Goal: Information Seeking & Learning: Learn about a topic

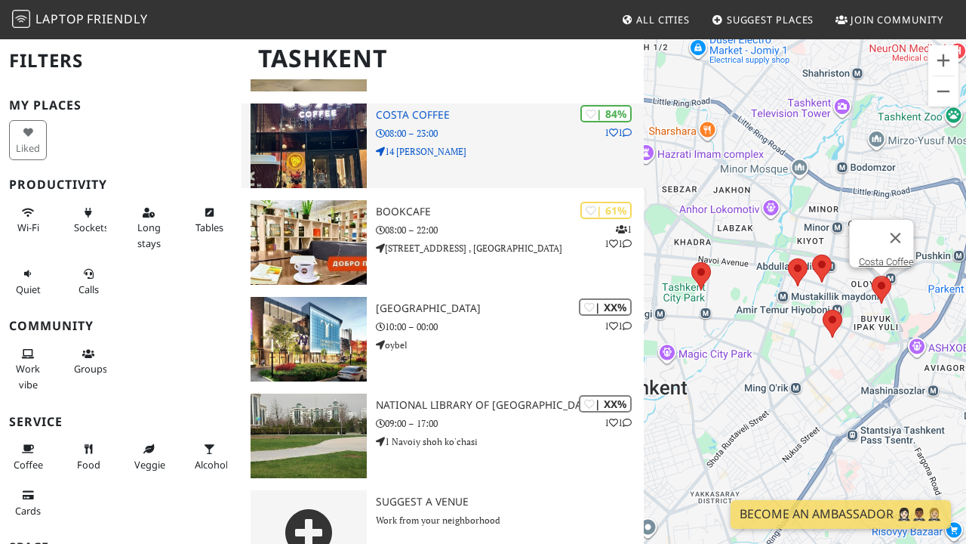
scroll to position [209, 0]
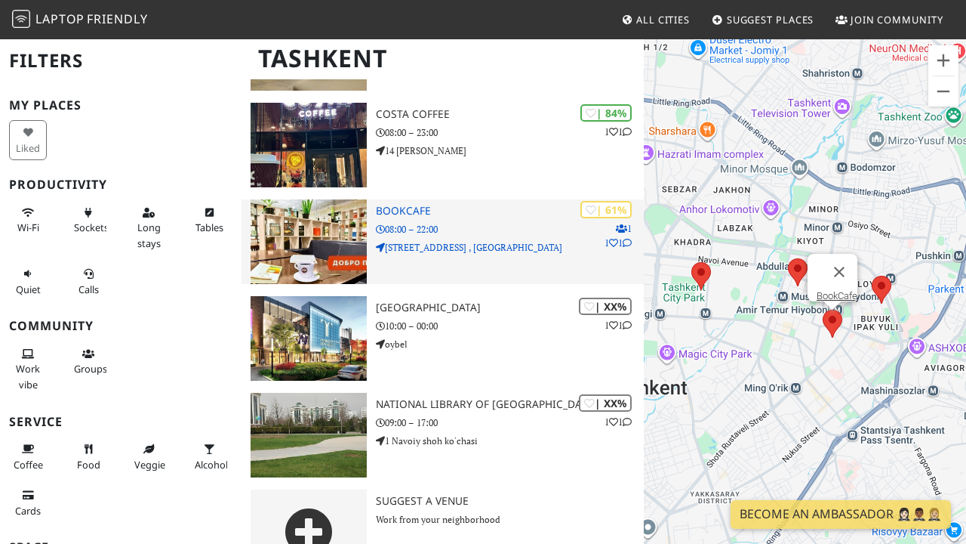
click at [319, 241] on img at bounding box center [309, 241] width 116 height 85
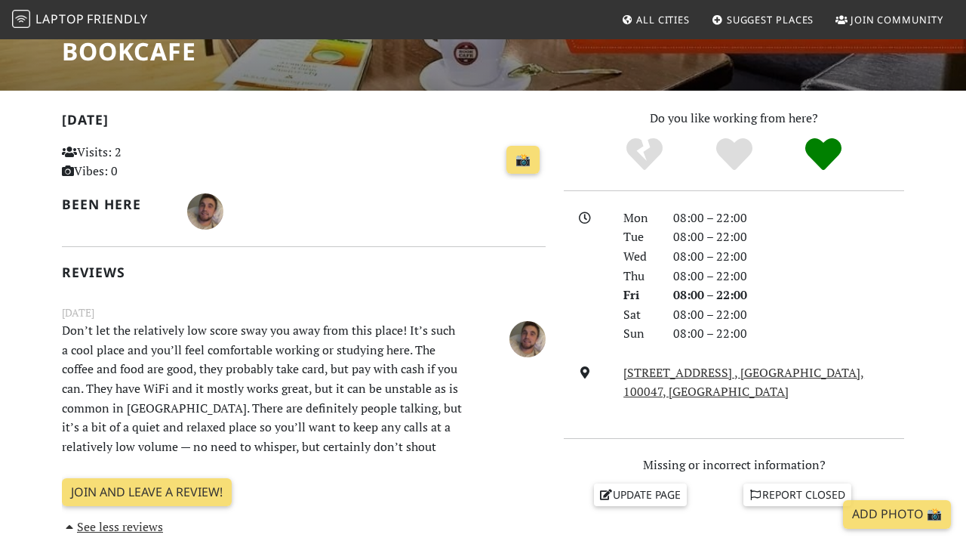
scroll to position [289, 0]
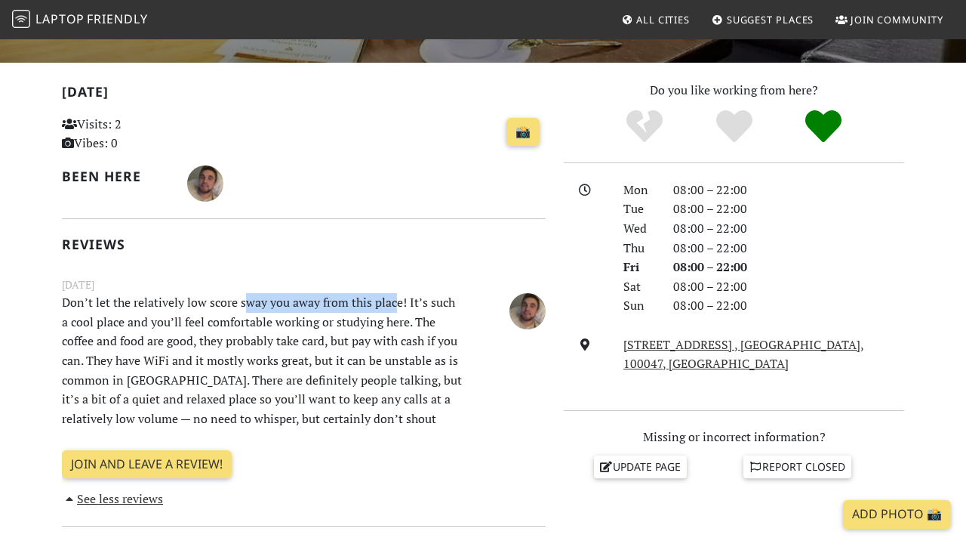
drag, startPoint x: 242, startPoint y: 304, endPoint x: 398, endPoint y: 303, distance: 155.5
click at [398, 303] on p "Don’t let the relatively low score sway you away from this place! It’s such a c…" at bounding box center [262, 360] width 418 height 135
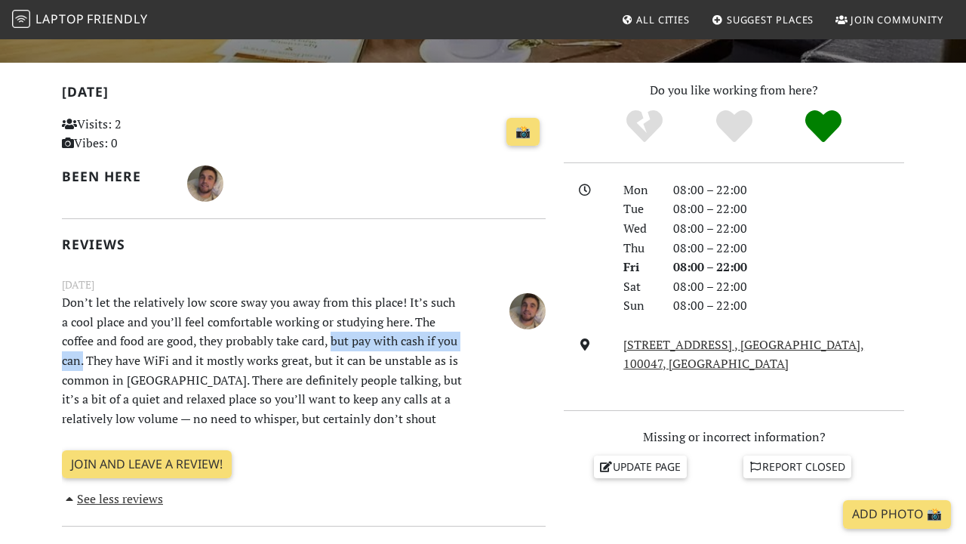
drag, startPoint x: 297, startPoint y: 344, endPoint x: 461, endPoint y: 337, distance: 163.2
click at [461, 337] on p "Don’t let the relatively low score sway you away from this place! It’s such a c…" at bounding box center [262, 360] width 418 height 135
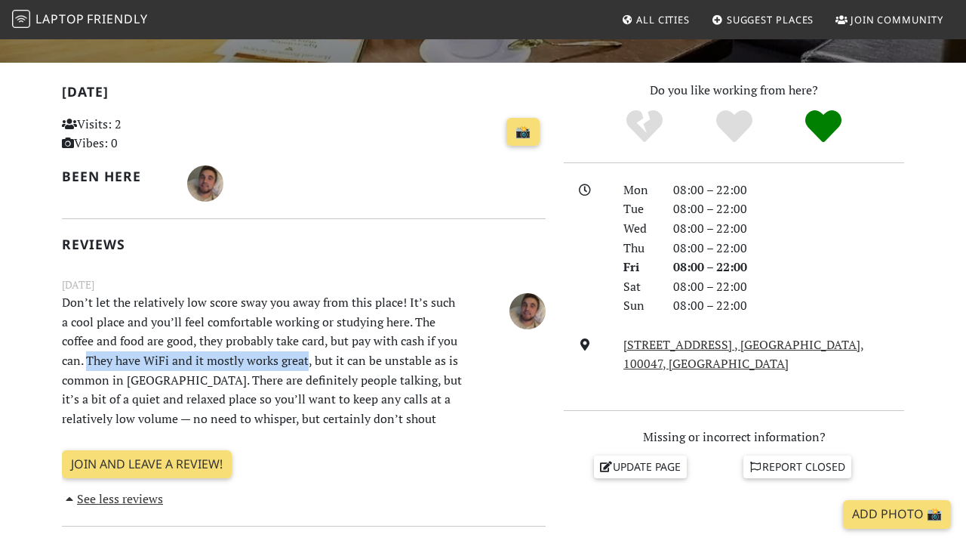
drag, startPoint x: 65, startPoint y: 356, endPoint x: 279, endPoint y: 344, distance: 214.0
click at [279, 345] on p "Don’t let the relatively low score sway you away from this place! It’s such a c…" at bounding box center [262, 360] width 418 height 135
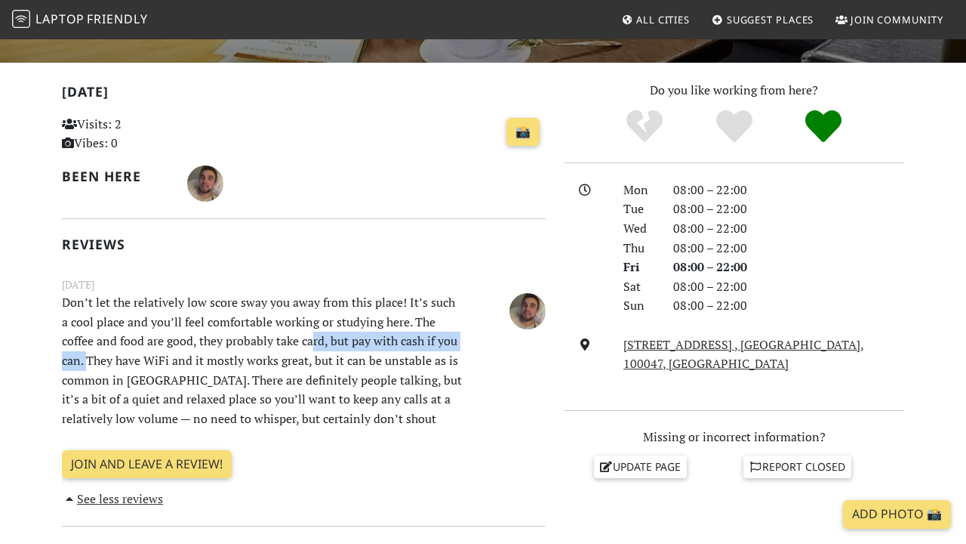
click at [279, 344] on p "Don’t let the relatively low score sway you away from this place! It’s such a c…" at bounding box center [262, 360] width 418 height 135
click at [283, 353] on p "Don’t let the relatively low score sway you away from this place! It’s such a c…" at bounding box center [262, 360] width 418 height 135
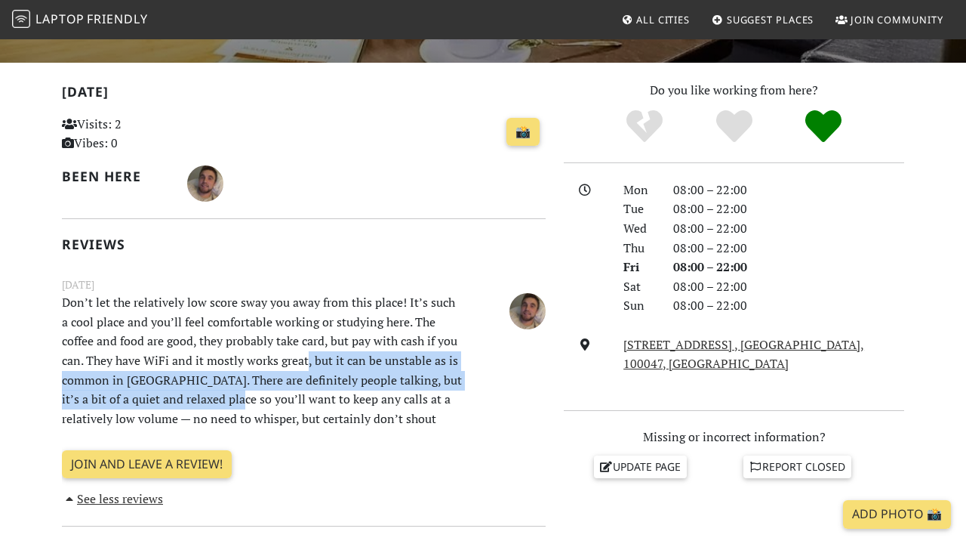
drag, startPoint x: 283, startPoint y: 353, endPoint x: 236, endPoint y: 377, distance: 53.0
click at [237, 380] on p "Don’t let the relatively low score sway you away from this place! It’s such a c…" at bounding box center [262, 360] width 418 height 135
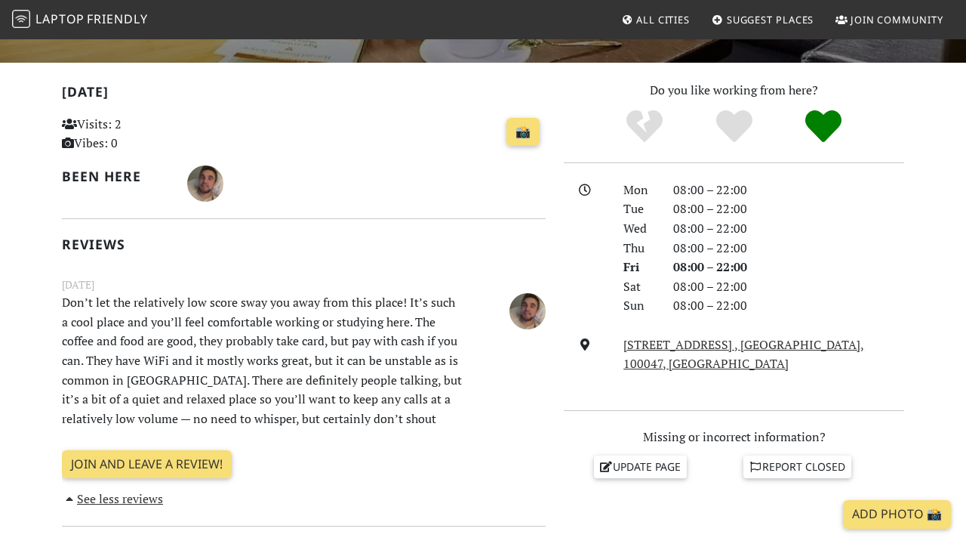
click at [235, 378] on p "Don’t let the relatively low score sway you away from this place! It’s such a c…" at bounding box center [262, 360] width 418 height 135
click at [143, 395] on p "Don’t let the relatively low score sway you away from this place! It’s such a c…" at bounding box center [262, 360] width 418 height 135
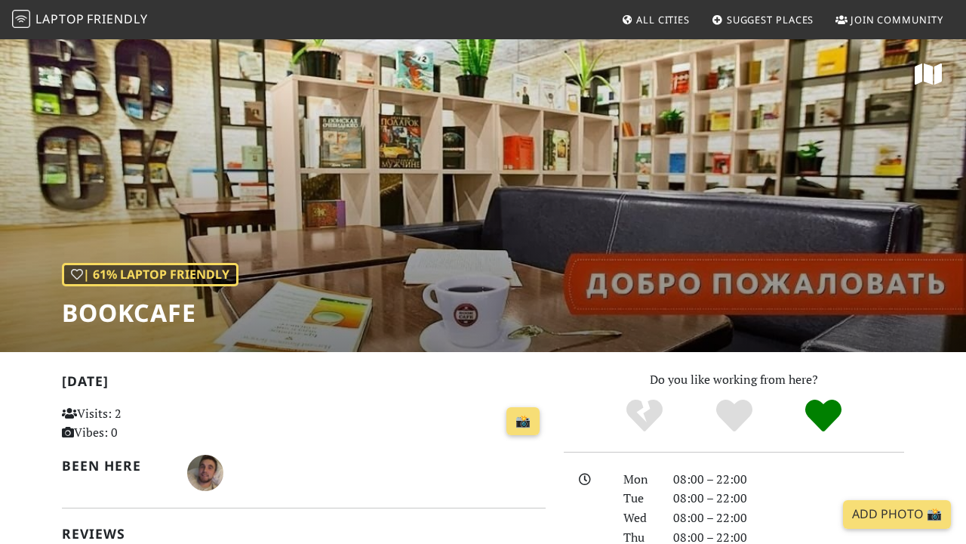
scroll to position [0, 0]
click at [668, 16] on span "All Cities" at bounding box center [663, 20] width 54 height 14
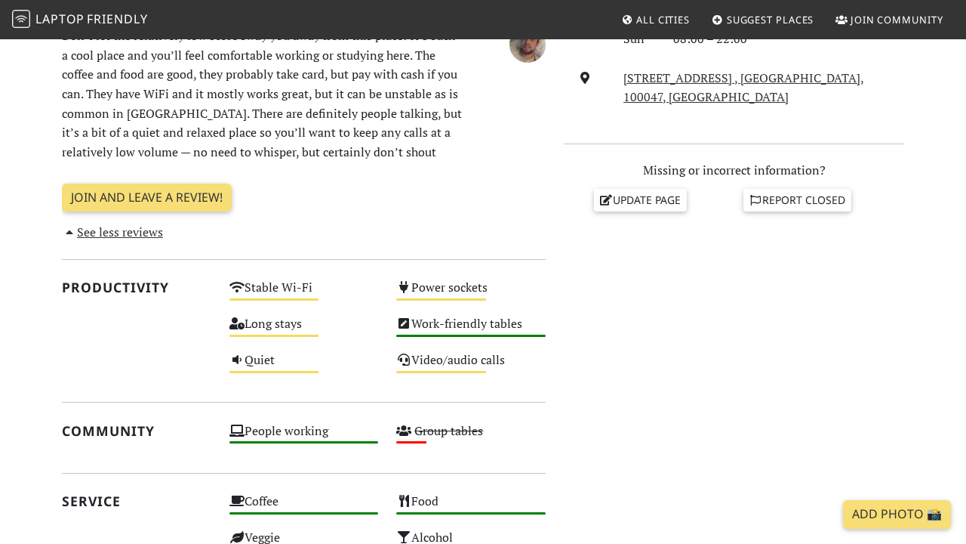
scroll to position [554, 0]
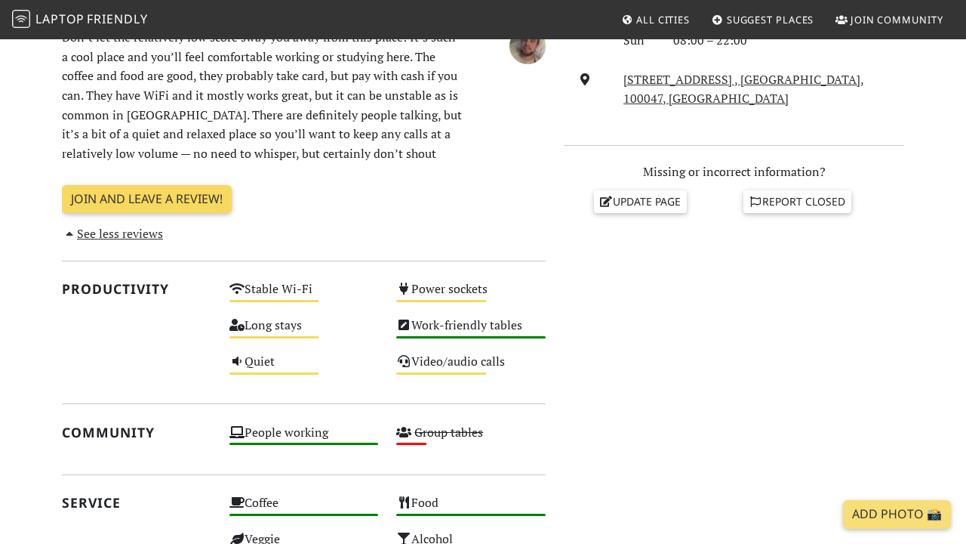
click at [164, 187] on link "Join and leave a review!" at bounding box center [147, 199] width 170 height 29
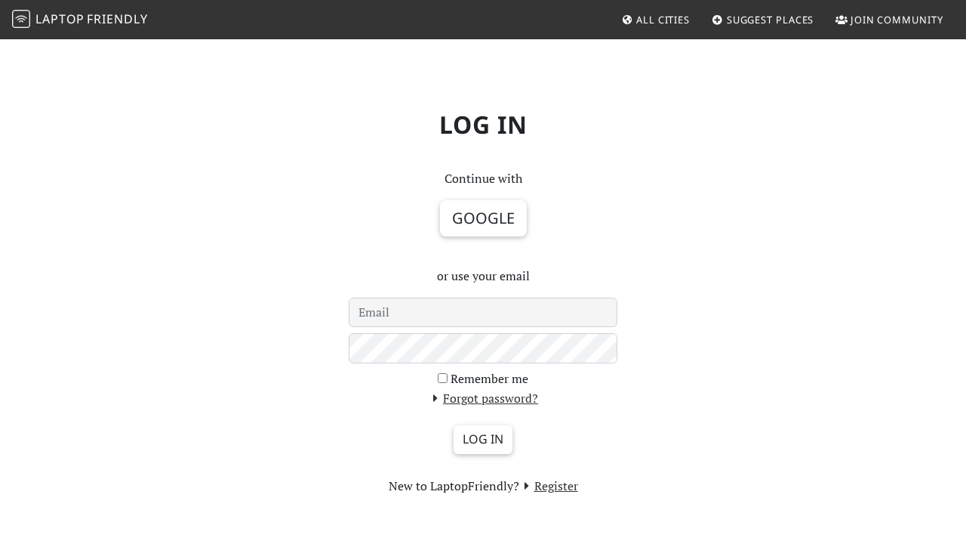
click at [424, 302] on input "email" at bounding box center [483, 312] width 269 height 30
type input "ibrohimnuriddinov218@gmail.com"
click at [482, 436] on input "Log in" at bounding box center [483, 439] width 59 height 29
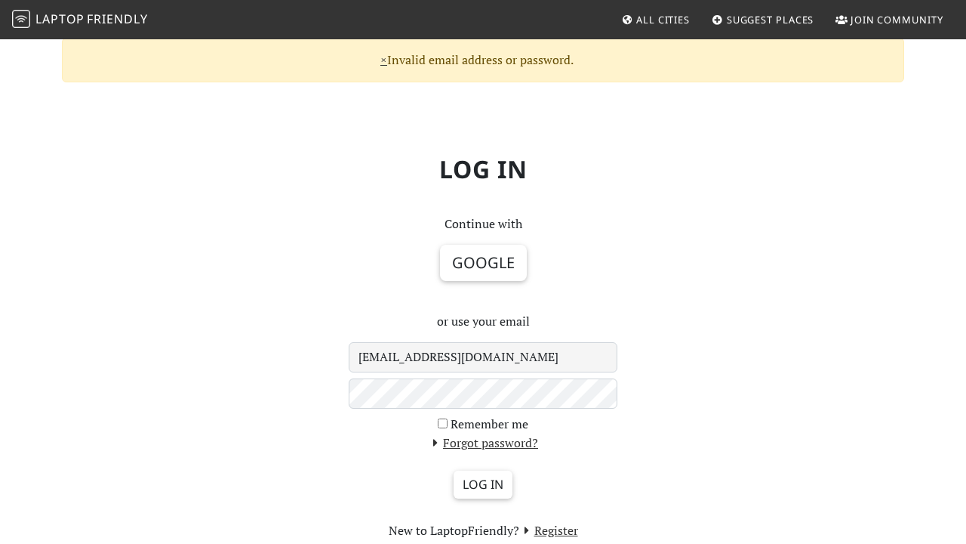
click at [517, 424] on label "Remember me" at bounding box center [490, 424] width 78 height 20
click at [448, 424] on input "Remember me" at bounding box center [443, 423] width 10 height 10
checkbox input "true"
click at [464, 267] on button "Google" at bounding box center [483, 263] width 87 height 36
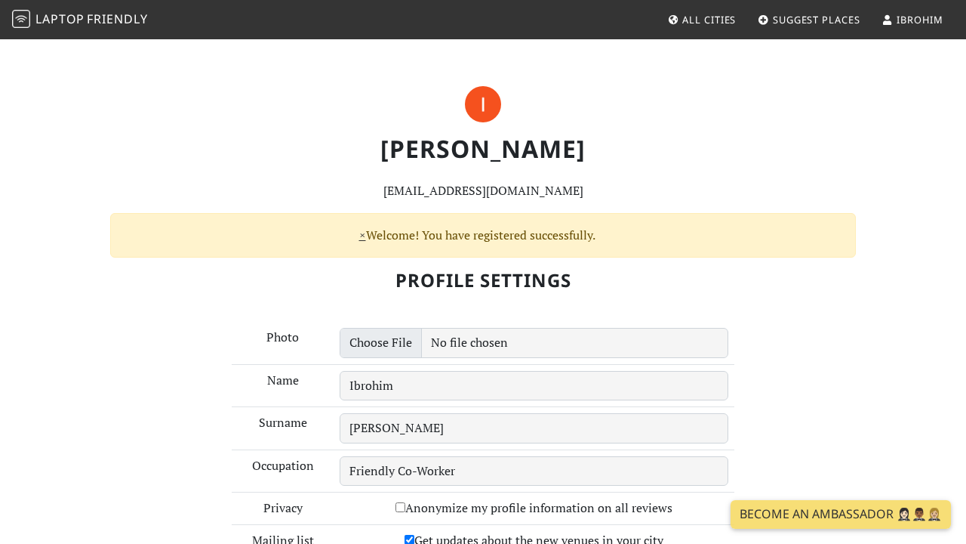
scroll to position [203, 0]
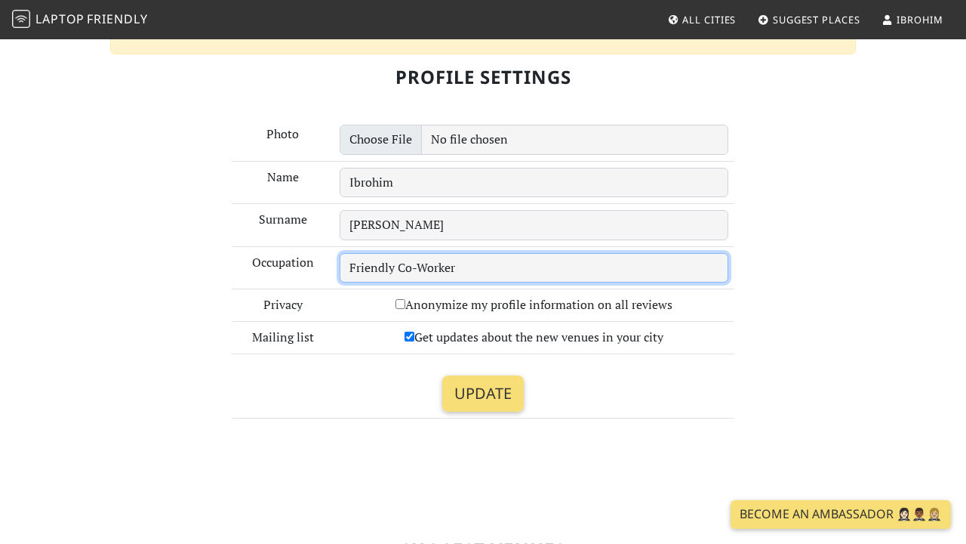
click at [461, 276] on input "Friendly Co-Worker" at bounding box center [534, 268] width 389 height 30
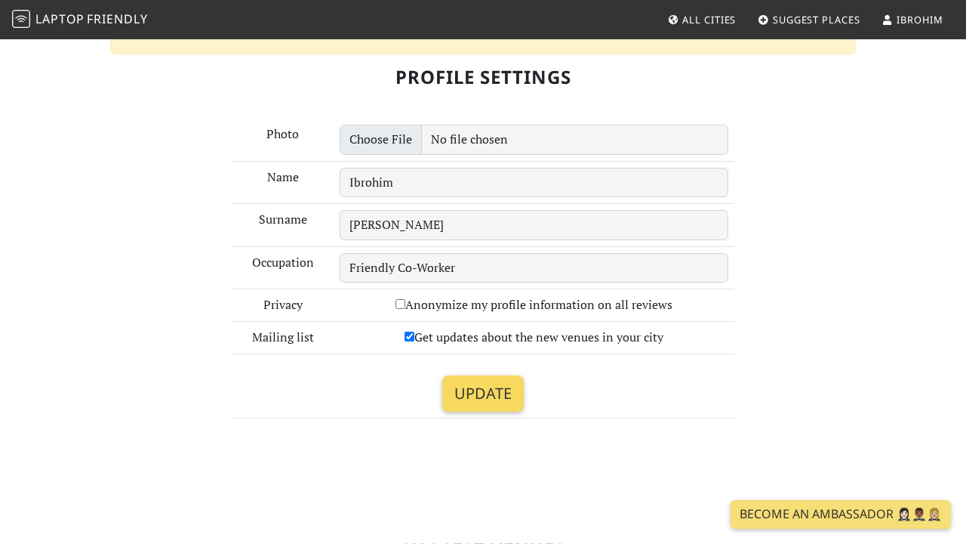
click at [469, 384] on input "Update" at bounding box center [483, 393] width 82 height 36
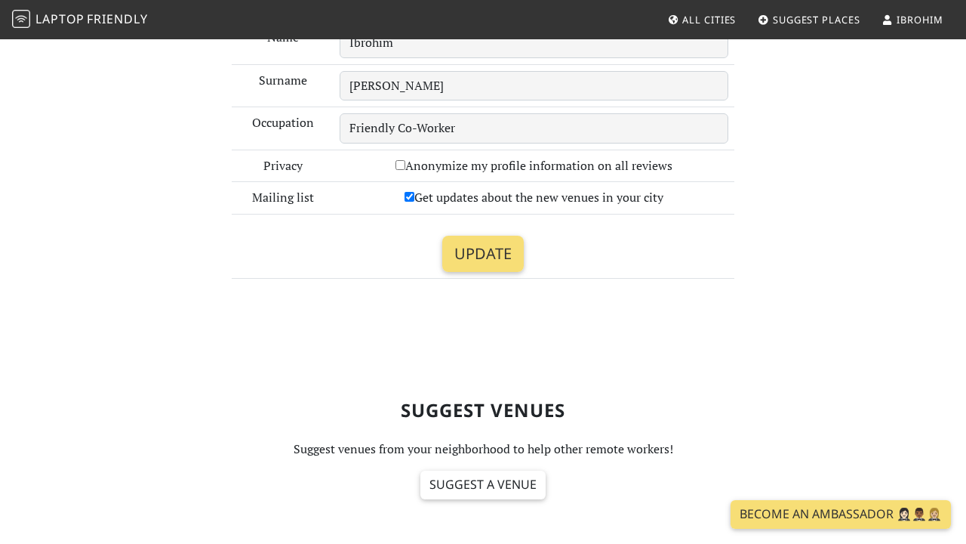
scroll to position [293, 0]
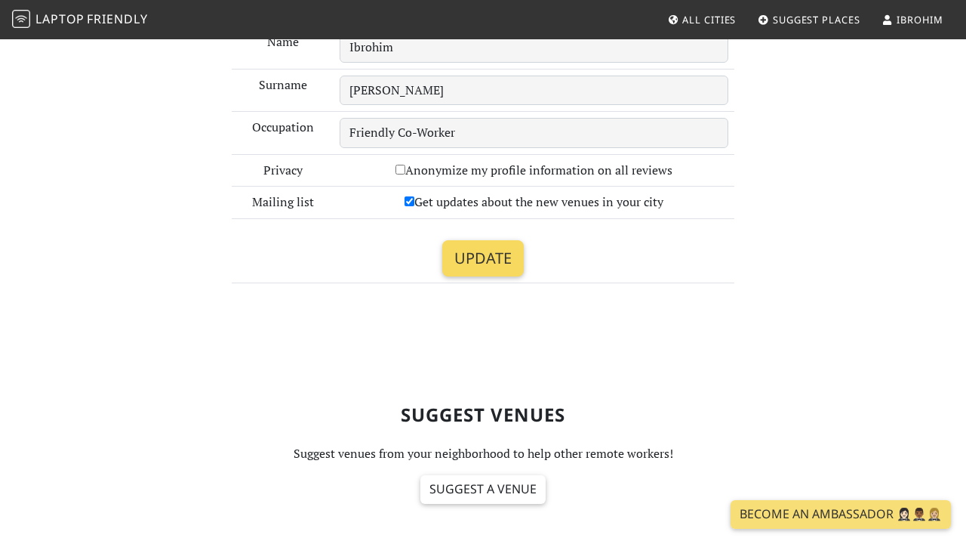
click at [480, 258] on input "Update" at bounding box center [483, 258] width 82 height 36
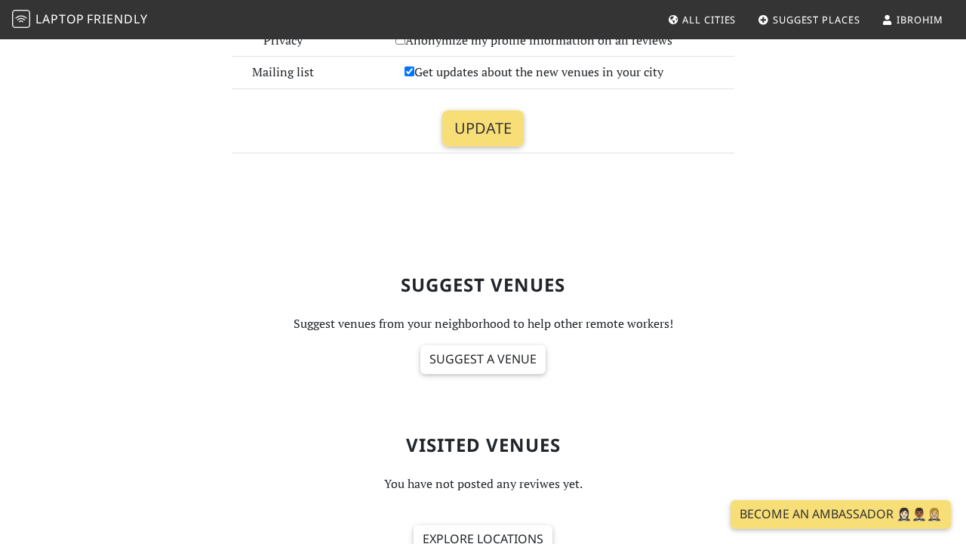
scroll to position [409, 0]
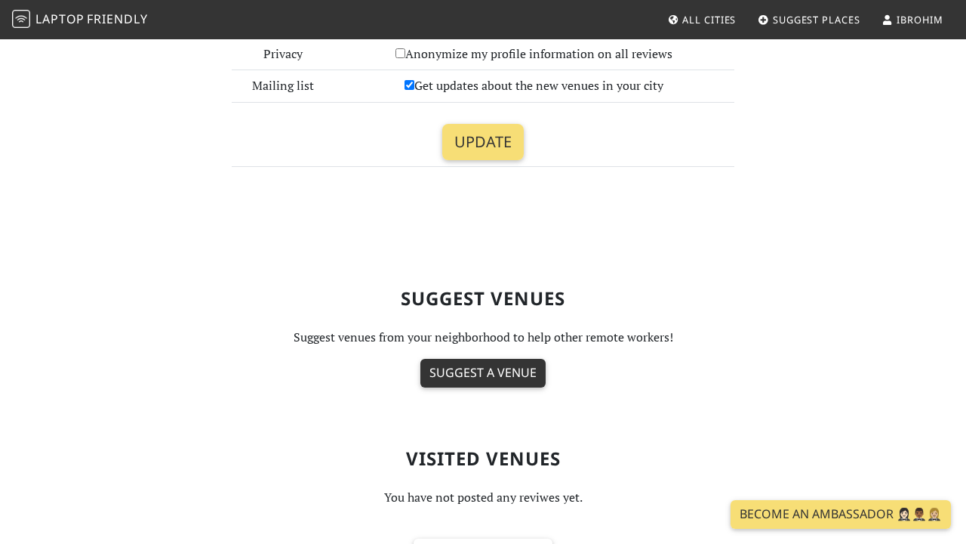
click at [470, 363] on link "Suggest a venue" at bounding box center [483, 373] width 125 height 29
click at [468, 366] on link "Suggest a venue" at bounding box center [483, 373] width 125 height 29
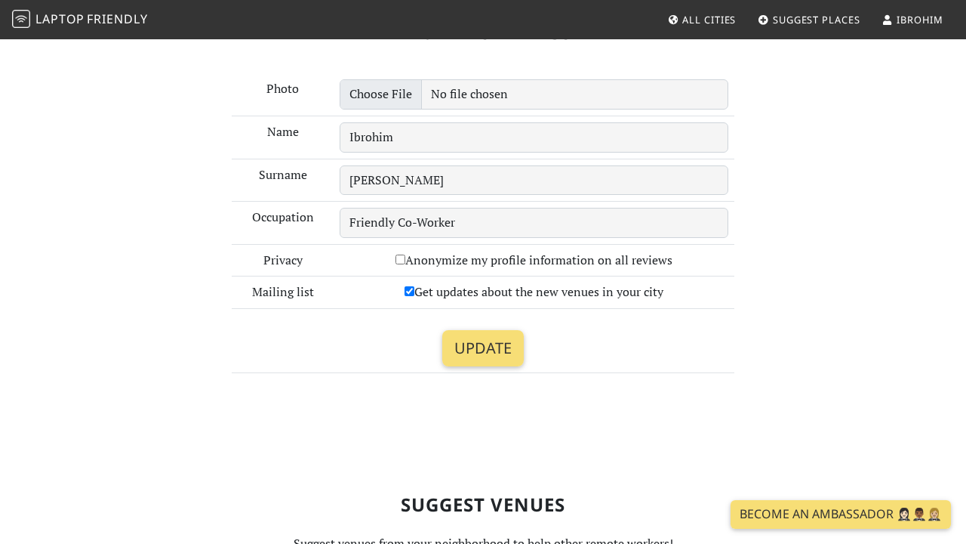
scroll to position [203, 0]
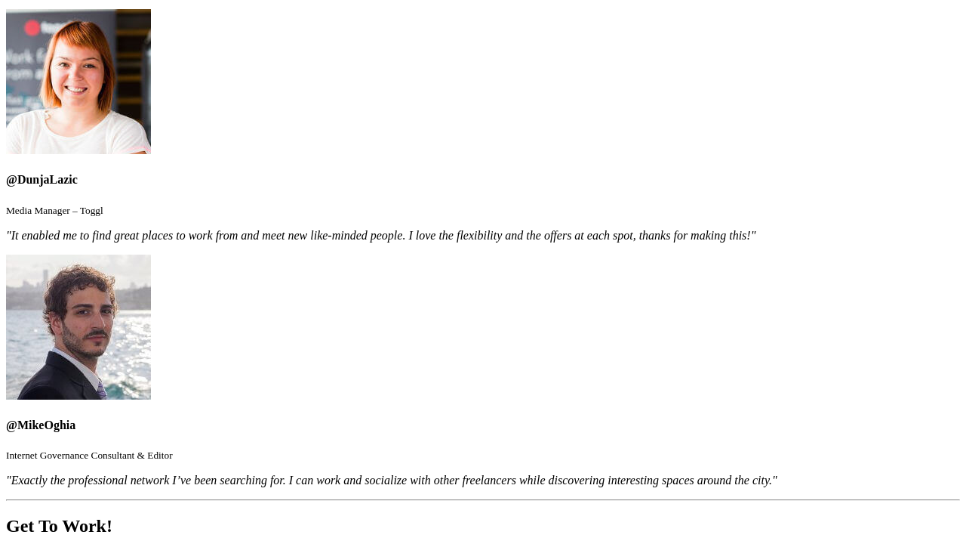
scroll to position [1654, 0]
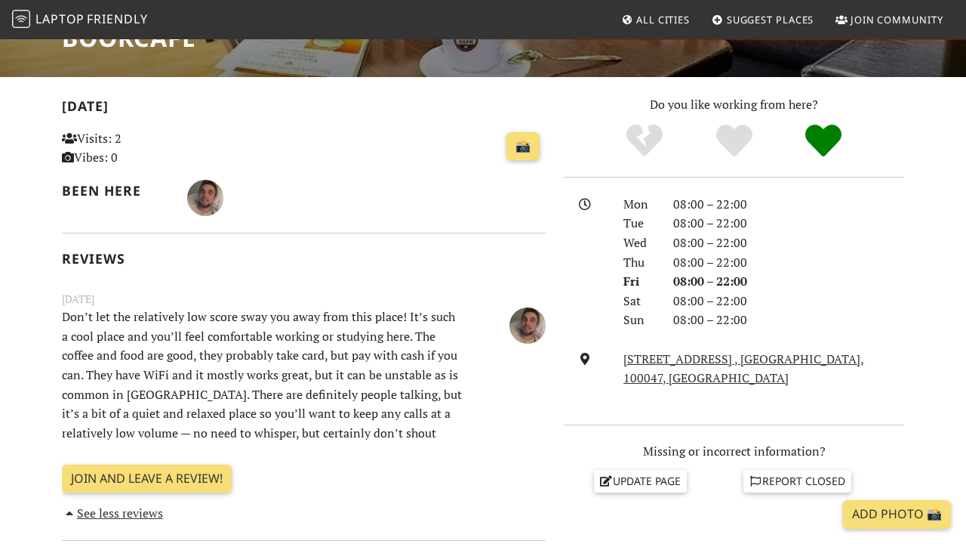
scroll to position [285, 0]
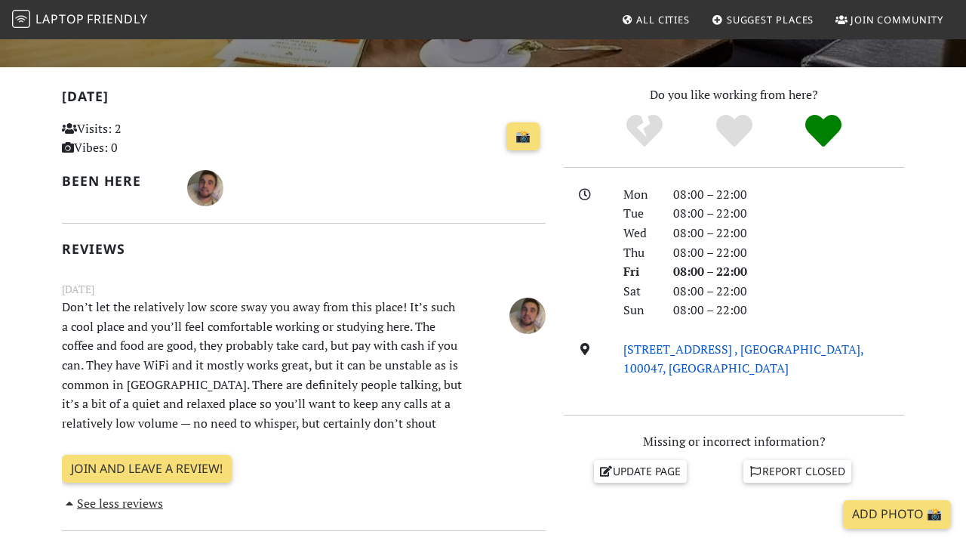
click at [691, 342] on link "[STREET_ADDRESS] , [GEOGRAPHIC_DATA], 100047, [GEOGRAPHIC_DATA]" at bounding box center [744, 358] width 241 height 36
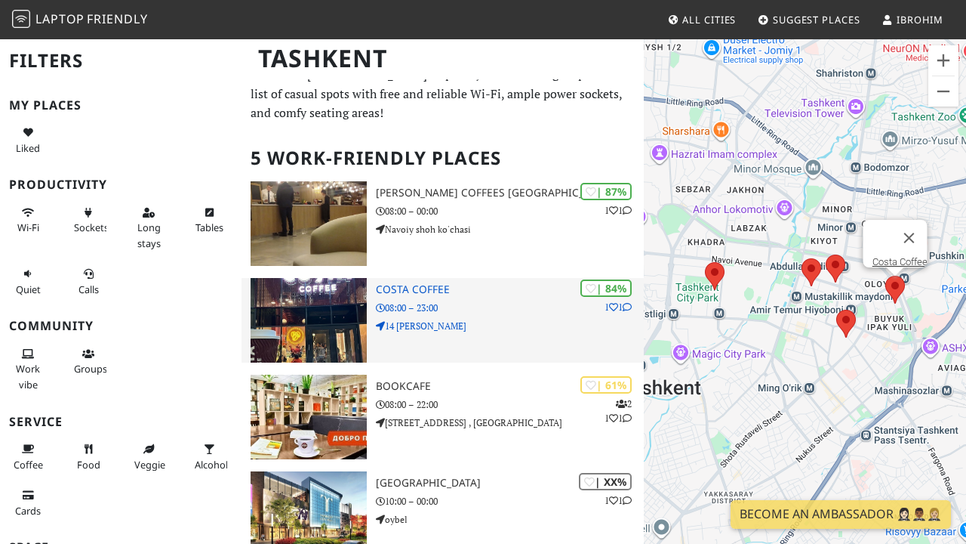
scroll to position [34, 0]
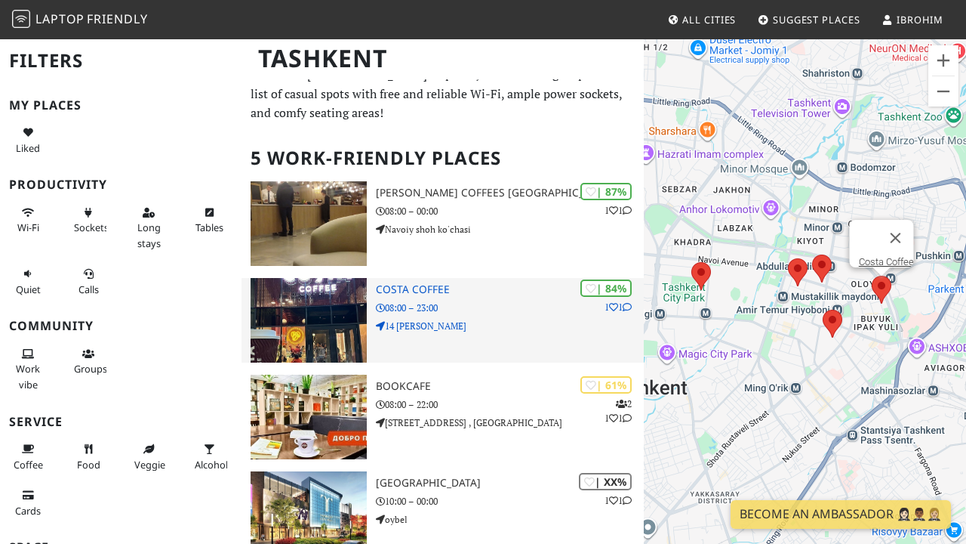
click at [353, 304] on img at bounding box center [309, 320] width 116 height 85
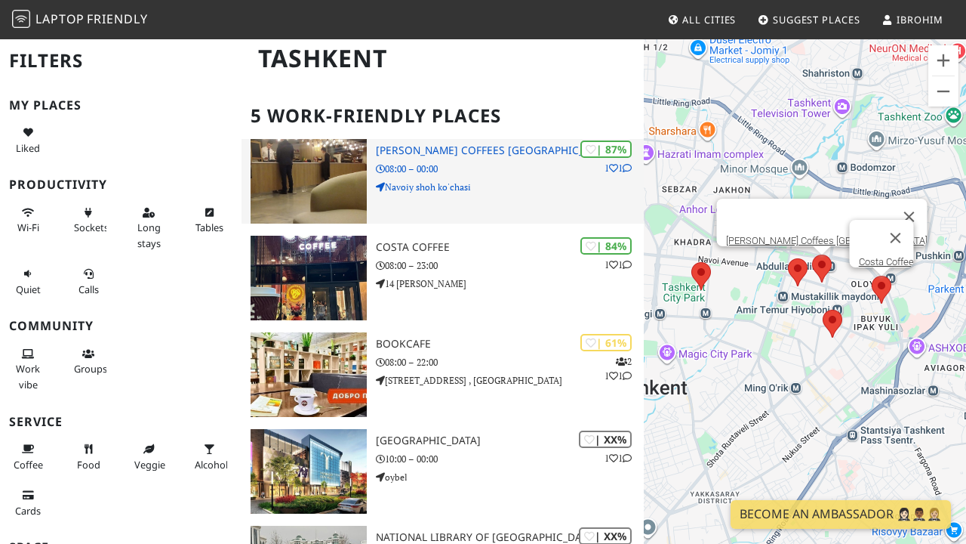
scroll to position [88, 0]
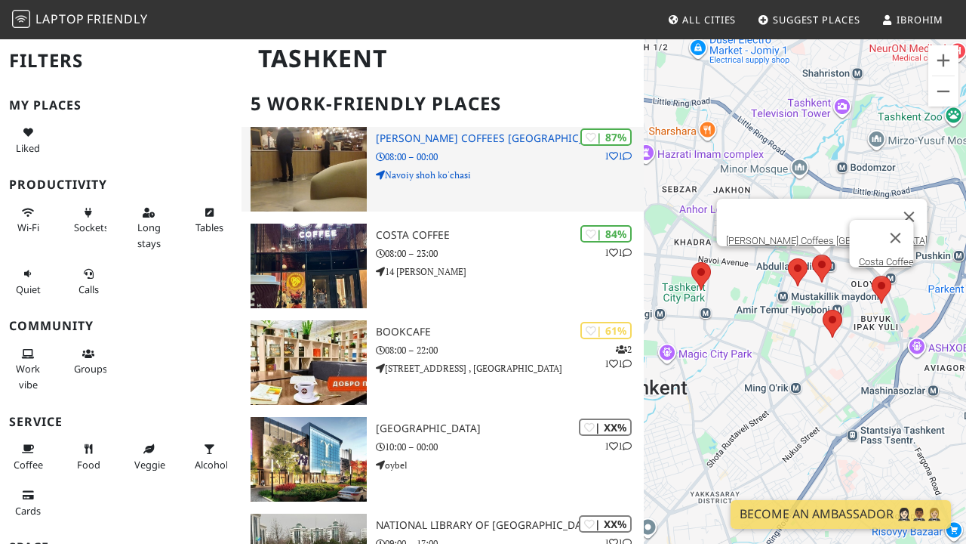
click at [316, 187] on img at bounding box center [309, 169] width 116 height 85
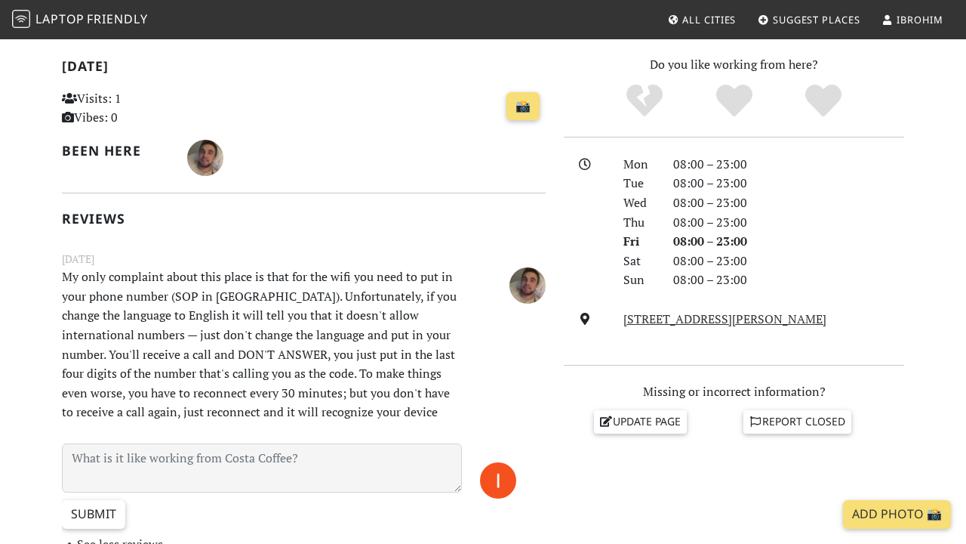
scroll to position [316, 0]
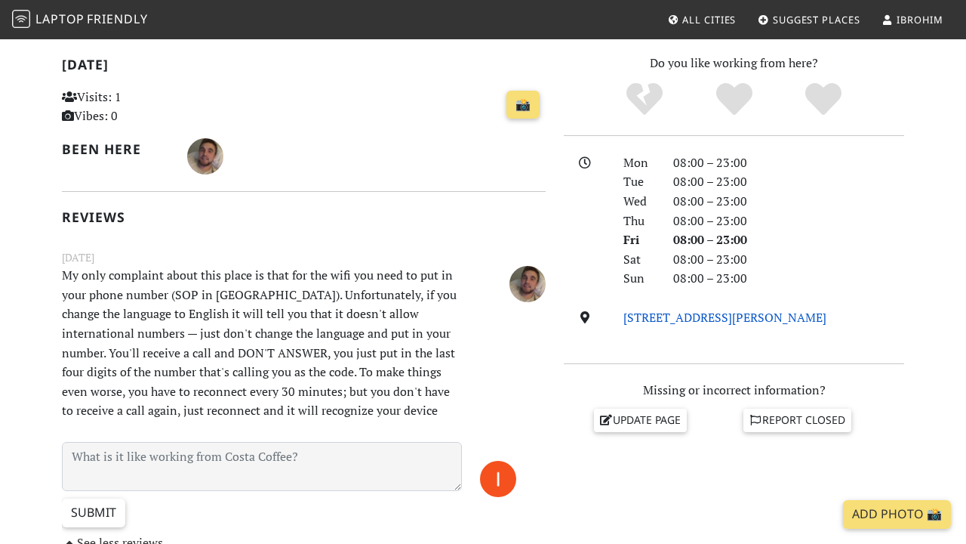
click at [653, 309] on link "14 Ulitsa Makhatmy Gandi, 100007, Tashkent" at bounding box center [725, 317] width 203 height 17
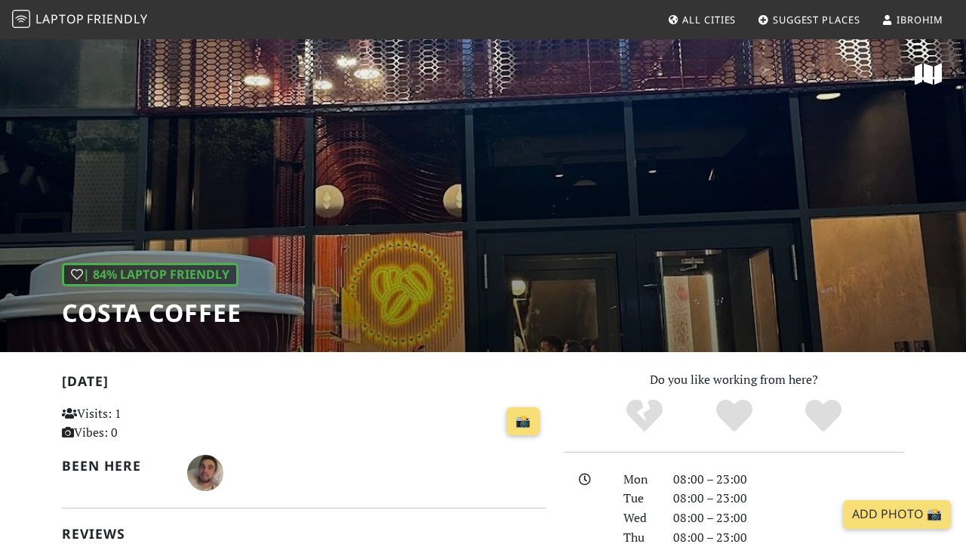
scroll to position [0, 0]
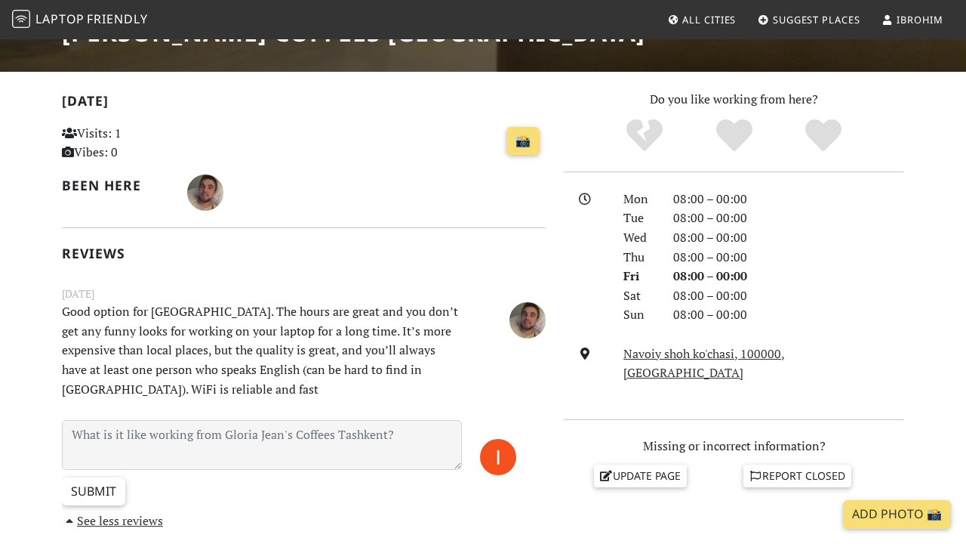
scroll to position [295, 0]
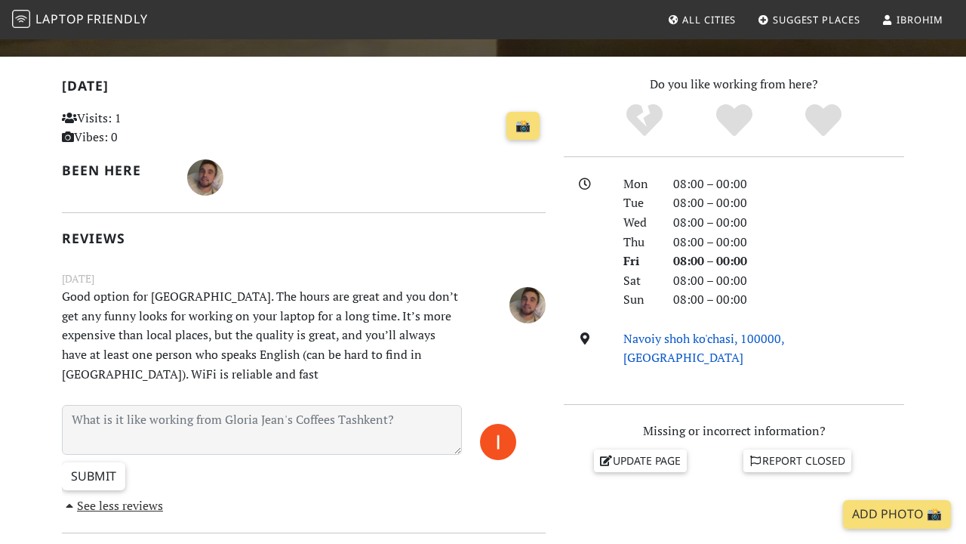
click at [655, 330] on link "Navoiy shoh ko'chasi, 100000, [GEOGRAPHIC_DATA]" at bounding box center [705, 348] width 162 height 36
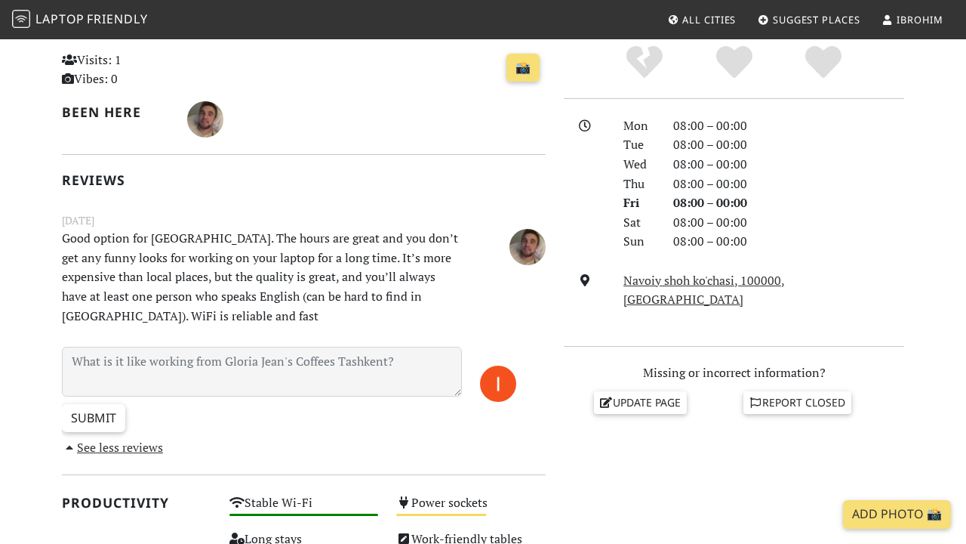
scroll to position [362, 0]
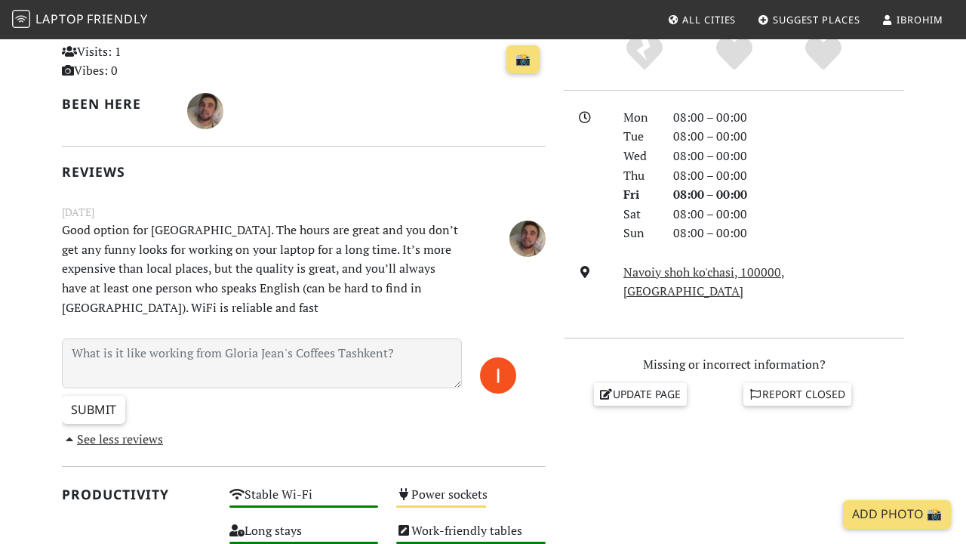
click at [665, 257] on div "Mon 08:00 – 00:00 Tue 08:00 – 00:00 Wed 08:00 – 00:00 Thu 08:00 – 00:00 Fri 08:…" at bounding box center [734, 214] width 340 height 213
click at [665, 263] on link "Navoiy shoh ko'chasi, 100000, [GEOGRAPHIC_DATA]" at bounding box center [705, 281] width 162 height 36
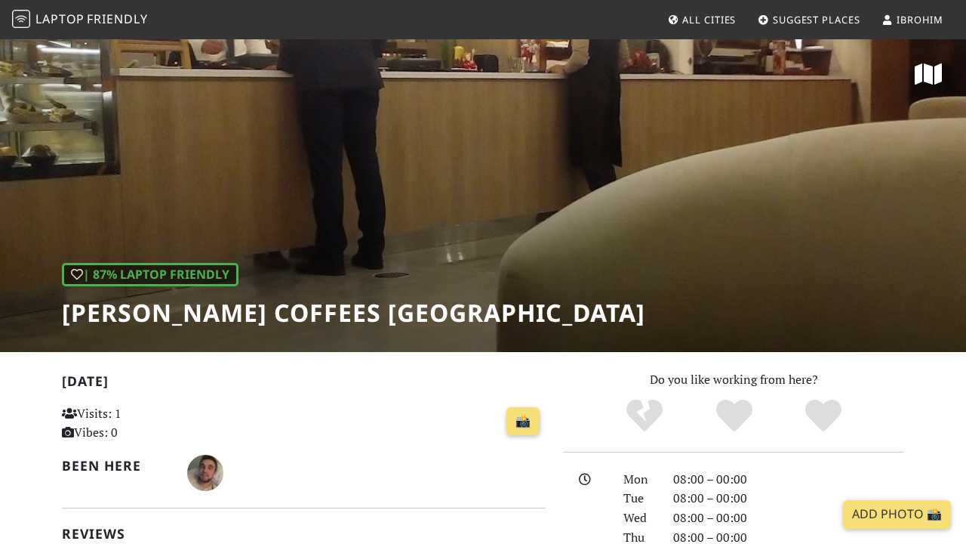
scroll to position [0, 0]
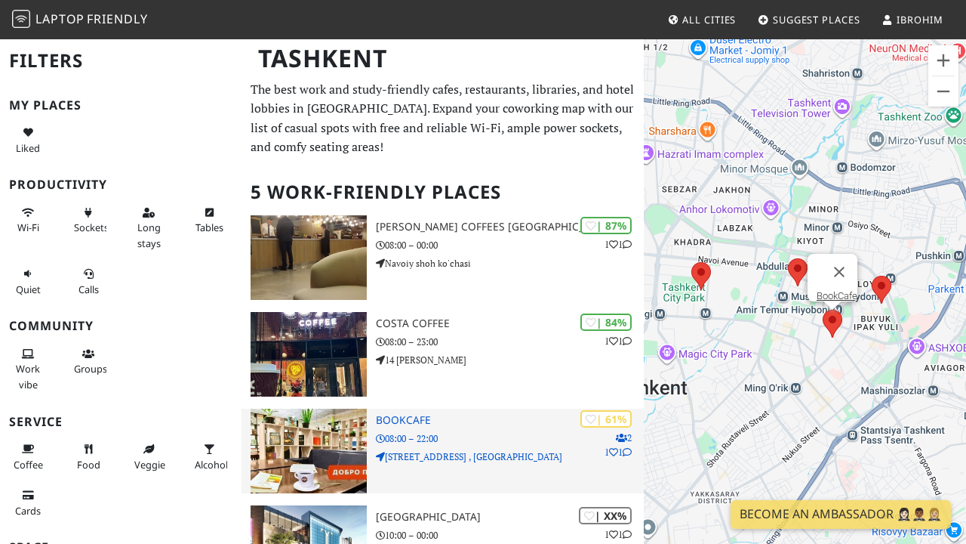
click at [300, 429] on img at bounding box center [309, 450] width 116 height 85
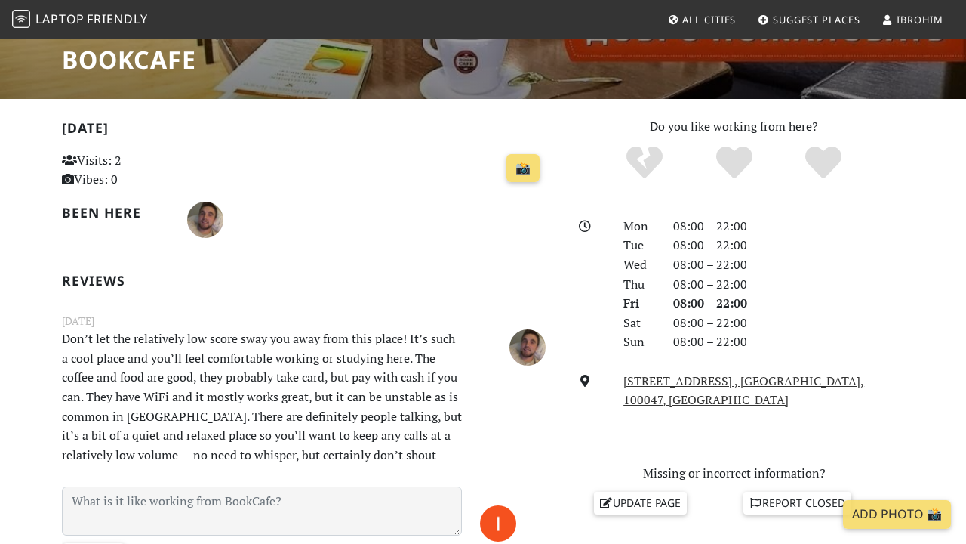
scroll to position [254, 0]
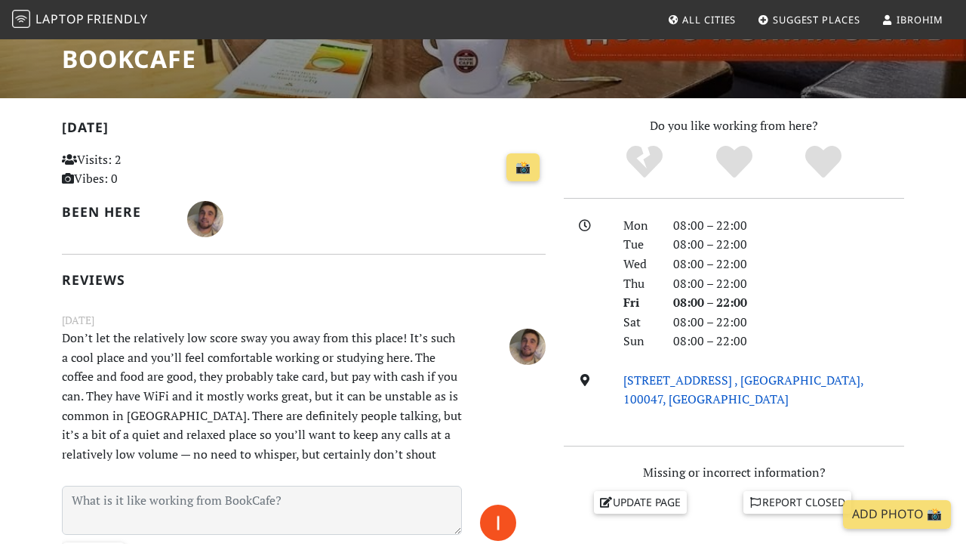
click at [639, 376] on link "[STREET_ADDRESS] , [GEOGRAPHIC_DATA], 100047, [GEOGRAPHIC_DATA]" at bounding box center [744, 389] width 241 height 36
